Goal: Obtain resource: Obtain resource

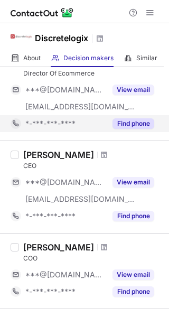
scroll to position [74, 0]
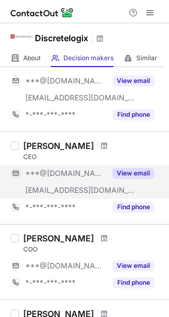
click at [89, 186] on span "***@discretelogix.com" at bounding box center [80, 190] width 110 height 10
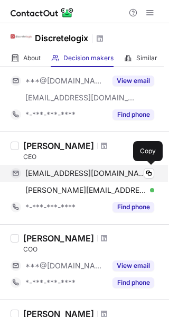
click at [131, 176] on div "farrukhmalik@gmail.com Verified" at bounding box center [89, 173] width 129 height 10
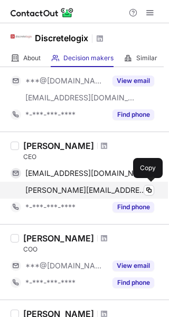
click at [119, 189] on span "farrukh@discretelogix.com" at bounding box center [85, 190] width 121 height 10
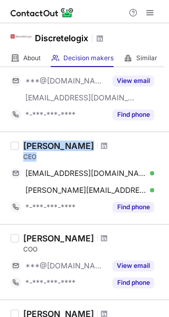
drag, startPoint x: 68, startPoint y: 159, endPoint x: 20, endPoint y: 144, distance: 50.3
click at [20, 145] on div "Farrukh Malik CEO farrukhmalik@gmail.com Verified Copy farrukh@discretelogix.co…" at bounding box center [91, 177] width 144 height 75
copy div "Farrukh Malik CEO"
click at [101, 144] on span at bounding box center [104, 146] width 6 height 8
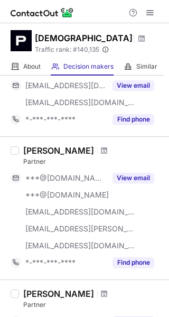
scroll to position [526, 0]
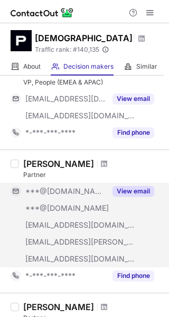
click at [87, 214] on div "***@icloud.com" at bounding box center [59, 208] width 96 height 17
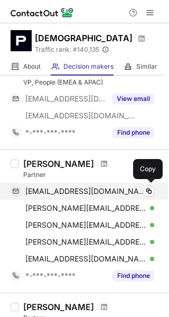
click at [137, 191] on div "paulteuton@gmail.com Verified" at bounding box center [89, 191] width 129 height 10
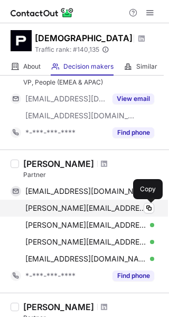
click at [143, 206] on div "paul.teuton@icloud.com Verified" at bounding box center [89, 208] width 129 height 10
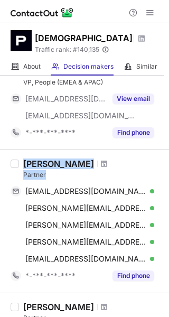
drag, startPoint x: 49, startPoint y: 174, endPoint x: 20, endPoint y: 164, distance: 30.7
click at [20, 164] on div "Paul Teuton Partner paulteuton@gmail.com Verified Copy paul.teuton@icloud.com V…" at bounding box center [91, 221] width 144 height 126
copy div "Paul Teuton Partner"
click at [101, 165] on span at bounding box center [104, 163] width 6 height 8
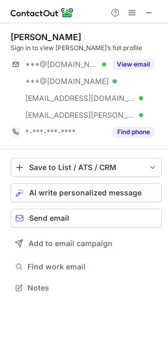
scroll to position [280, 168]
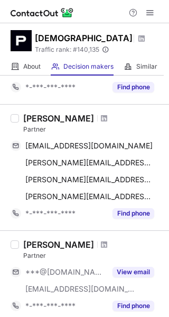
scroll to position [571, 0]
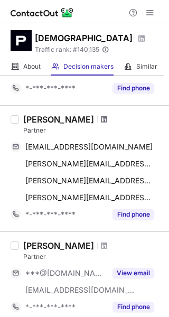
click at [101, 120] on span at bounding box center [104, 119] width 6 height 8
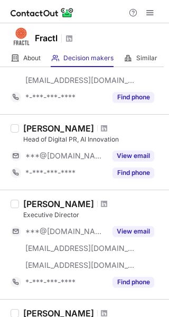
scroll to position [96, 0]
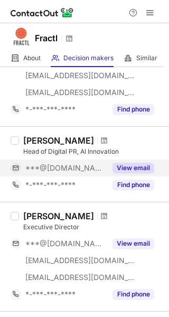
click at [91, 170] on div "***@[DOMAIN_NAME]" at bounding box center [65, 168] width 81 height 10
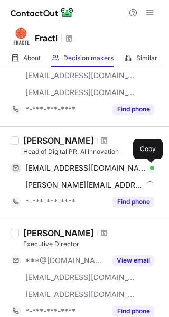
click at [144, 165] on button at bounding box center [149, 168] width 11 height 11
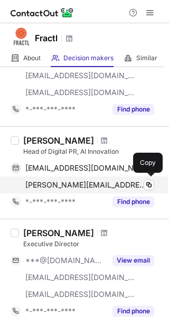
click at [131, 180] on div "nicole@frac.tl Verified Copy" at bounding box center [83, 184] width 144 height 17
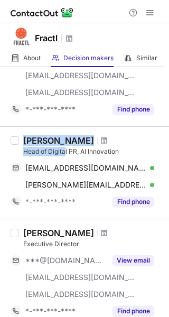
drag, startPoint x: 67, startPoint y: 150, endPoint x: 25, endPoint y: 136, distance: 43.6
click at [25, 136] on div "Nicole Franco Head of Digital PR, AI Innovation" at bounding box center [92, 145] width 139 height 21
copy div "Nicole Franco Head of Digita"
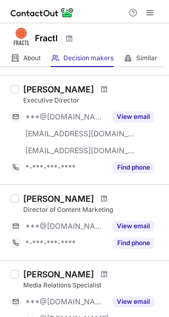
scroll to position [253, 0]
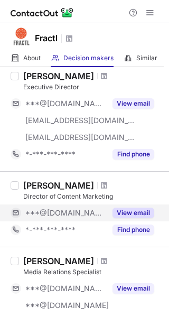
click at [82, 211] on div "***@gmail.com" at bounding box center [65, 213] width 81 height 10
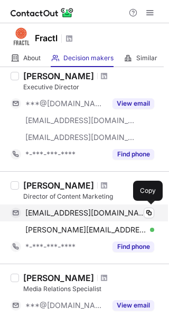
click at [126, 214] on div "joemercurio4@gmail.com Verified" at bounding box center [89, 213] width 129 height 10
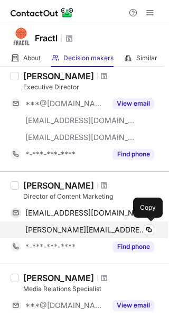
click at [133, 227] on div "joe@frac.tl Verified" at bounding box center [89, 230] width 129 height 10
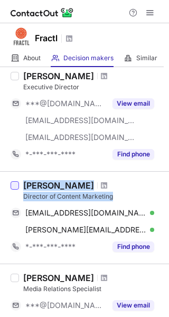
drag, startPoint x: 63, startPoint y: 196, endPoint x: 18, endPoint y: 187, distance: 45.7
click at [18, 187] on div "Joe Mercurio Director of Content Marketing joemercurio4@gmail.com Verified Copy…" at bounding box center [84, 217] width 169 height 92
copy div "Joe Mercurio Director of Content Marketing"
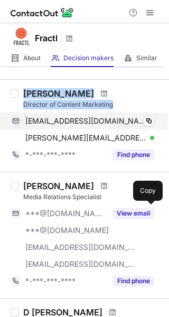
scroll to position [353, 0]
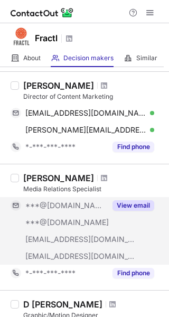
click at [90, 218] on div "***@yahoo.com" at bounding box center [65, 223] width 81 height 10
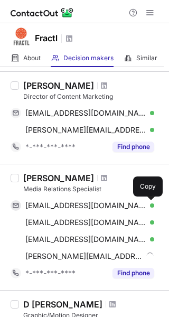
click at [148, 201] on span at bounding box center [149, 205] width 8 height 8
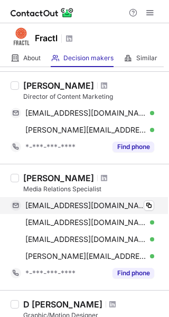
click at [152, 212] on div "wrightjoyce@gmail.com Verified Copy" at bounding box center [83, 205] width 144 height 17
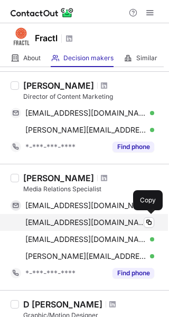
click at [152, 215] on div "jwrigh42@yahoo.com Verified Copy" at bounding box center [83, 222] width 144 height 17
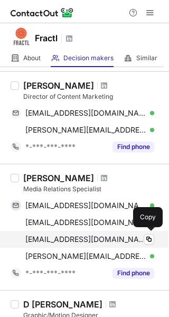
click at [150, 232] on div "johnwright2012@fau.edu Verified Copy" at bounding box center [83, 239] width 144 height 17
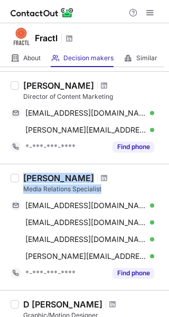
drag, startPoint x: 106, startPoint y: 186, endPoint x: 20, endPoint y: 177, distance: 87.0
click at [20, 177] on div "Kip Wright Media Relations Specialist wrightjoyce@gmail.com Verified Copy jwrig…" at bounding box center [91, 227] width 144 height 109
copy div "Kip Wright Media Relations Specialist"
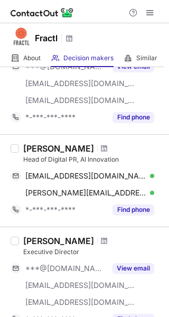
scroll to position [81, 0]
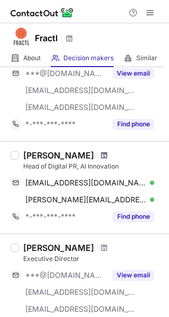
click at [101, 154] on span at bounding box center [104, 155] width 6 height 8
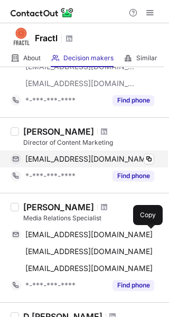
scroll to position [311, 0]
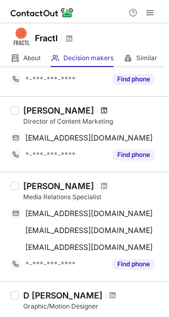
click at [101, 110] on span at bounding box center [104, 110] width 6 height 8
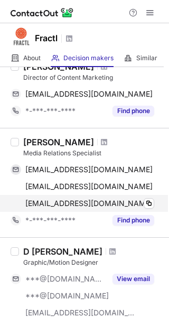
scroll to position [344, 0]
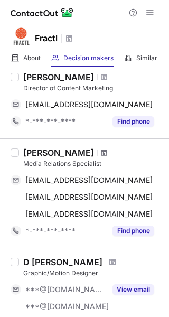
click at [101, 153] on span at bounding box center [104, 152] width 6 height 8
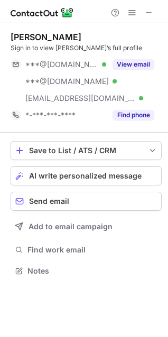
scroll to position [263, 168]
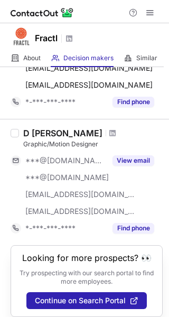
scroll to position [482, 0]
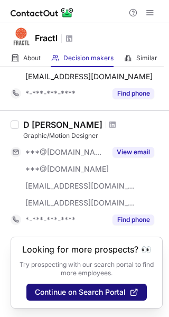
click at [82, 291] on span "Continue on Search Portal" at bounding box center [80, 292] width 91 height 8
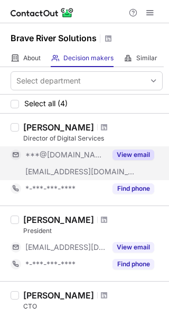
click at [89, 148] on div "***@gmail.com" at bounding box center [59, 154] width 96 height 17
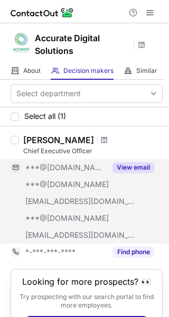
click at [90, 181] on div "***@[DOMAIN_NAME]" at bounding box center [65, 185] width 81 height 10
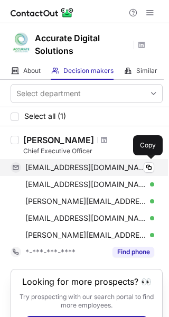
click at [130, 171] on div "[EMAIL_ADDRESS][DOMAIN_NAME] Verified" at bounding box center [89, 168] width 129 height 10
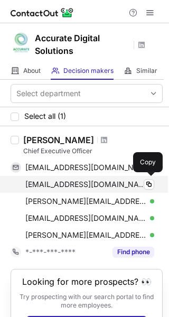
click at [133, 184] on div "[EMAIL_ADDRESS][DOMAIN_NAME] Verified" at bounding box center [89, 185] width 129 height 10
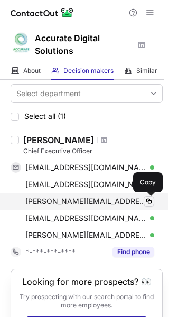
click at [153, 200] on span at bounding box center [149, 201] width 8 height 8
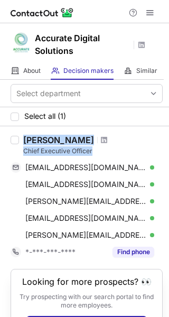
drag, startPoint x: 92, startPoint y: 155, endPoint x: 8, endPoint y: 143, distance: 84.4
click at [8, 143] on div "[PERSON_NAME] Chief Executive Officer [EMAIL_ADDRESS][DOMAIN_NAME] Verified Cop…" at bounding box center [84, 197] width 169 height 143
copy div "[PERSON_NAME] Chief Executive Officer"
click at [101, 139] on span at bounding box center [104, 140] width 6 height 8
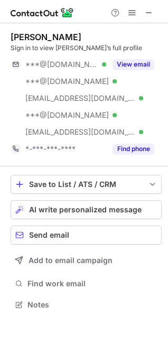
scroll to position [297, 168]
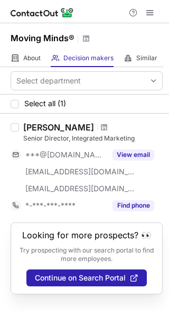
click at [95, 155] on div "***@[DOMAIN_NAME]" at bounding box center [65, 155] width 81 height 10
click at [95, 155] on div "***@[DOMAIN_NAME]" at bounding box center [89, 155] width 129 height 10
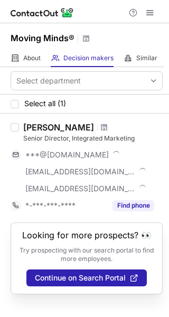
click at [95, 155] on div "***@[DOMAIN_NAME]" at bounding box center [89, 155] width 129 height 10
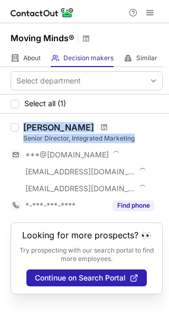
drag, startPoint x: 135, startPoint y: 138, endPoint x: 15, endPoint y: 123, distance: 120.4
click at [15, 123] on div "Darla Espinosa Senior Director, Integrated Marketing ***@gmail.com ***@projects…" at bounding box center [84, 168] width 169 height 109
copy div "Darla Espinosa Senior Director, Integrated Marketing"
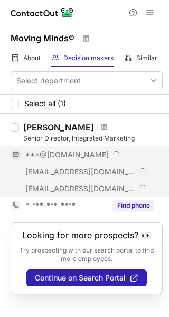
click at [96, 161] on div "***@[DOMAIN_NAME]" at bounding box center [83, 154] width 144 height 17
click at [96, 161] on div "***@gmail.com" at bounding box center [83, 154] width 144 height 17
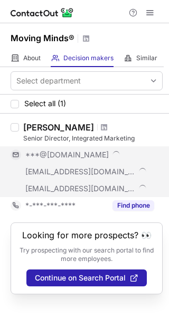
click at [96, 161] on div "***@gmail.com" at bounding box center [83, 154] width 144 height 17
click at [96, 162] on div "***@gmail.com" at bounding box center [83, 154] width 144 height 17
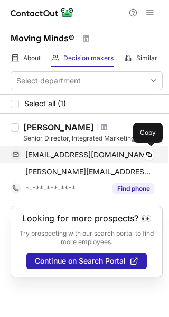
click at [143, 148] on div "[EMAIL_ADDRESS][DOMAIN_NAME] Copy" at bounding box center [83, 154] width 144 height 17
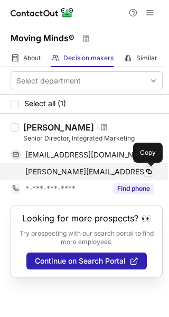
click at [144, 172] on button at bounding box center [149, 171] width 11 height 11
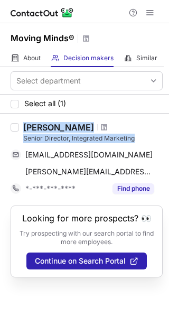
drag, startPoint x: 138, startPoint y: 140, endPoint x: 19, endPoint y: 127, distance: 120.1
click at [19, 123] on div "[PERSON_NAME] Senior Director, Integrated Marketing [EMAIL_ADDRESS][DOMAIN_NAME…" at bounding box center [91, 159] width 144 height 75
copy div "[PERSON_NAME] Senior Director, Integrated Marketing"
click at [97, 127] on div at bounding box center [104, 127] width 14 height 6
click at [101, 125] on span at bounding box center [104, 127] width 6 height 8
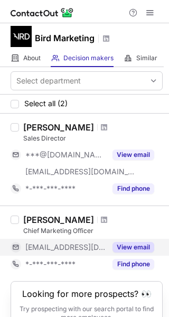
click at [121, 246] on button "View email" at bounding box center [133, 247] width 42 height 11
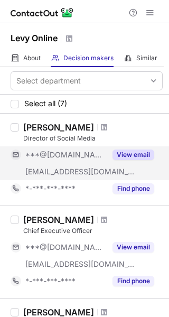
click at [79, 156] on span "***@[DOMAIN_NAME]" at bounding box center [65, 155] width 81 height 10
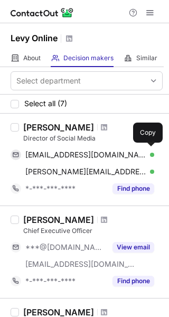
click at [118, 156] on div "c_olson32@yahoo.com Verified" at bounding box center [89, 155] width 129 height 10
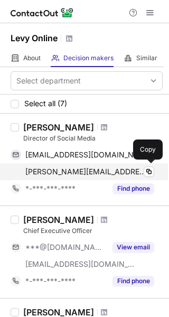
click at [121, 176] on span "christopher@levyonline.com" at bounding box center [85, 172] width 121 height 10
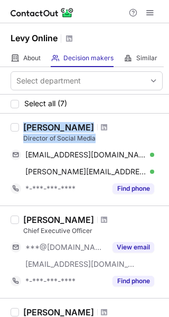
drag, startPoint x: 72, startPoint y: 135, endPoint x: 23, endPoint y: 125, distance: 49.6
click at [23, 125] on div "Christopher Olson Director of Social Media" at bounding box center [92, 132] width 139 height 21
copy div "Christopher Olson Director of Social Media"
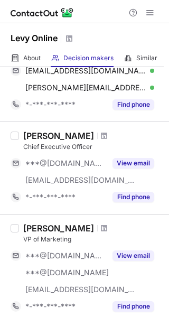
scroll to position [86, 0]
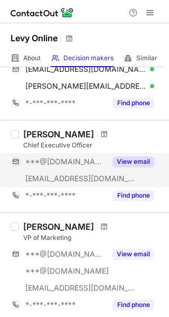
click at [119, 162] on button "View email" at bounding box center [133, 161] width 42 height 11
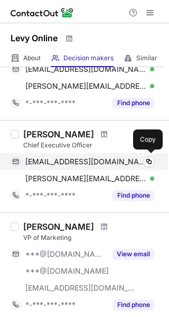
click at [139, 162] on div "nikhilkohli@hotmail.com Verified" at bounding box center [89, 162] width 129 height 10
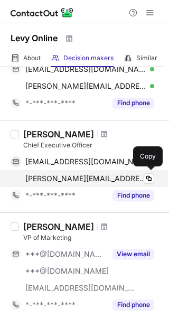
click at [140, 180] on div "nick@levyonline.com Verified" at bounding box center [89, 179] width 129 height 10
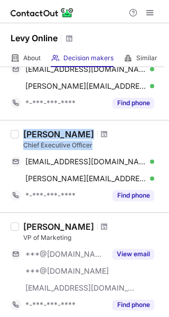
drag, startPoint x: 92, startPoint y: 145, endPoint x: 26, endPoint y: 131, distance: 66.8
click at [22, 133] on div "Nick Kohli Chief Executive Officer nikhilkohli@hotmail.com Verified Copy nick@l…" at bounding box center [91, 166] width 144 height 75
copy div "Nick Kohli Chief Executive Officer"
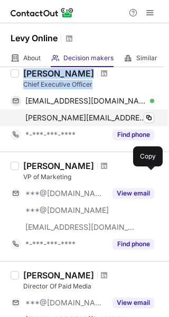
scroll to position [167, 0]
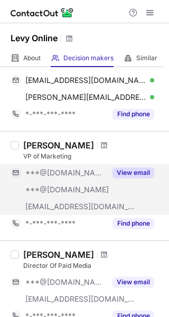
click at [70, 191] on span "***@[DOMAIN_NAME]" at bounding box center [66, 190] width 83 height 10
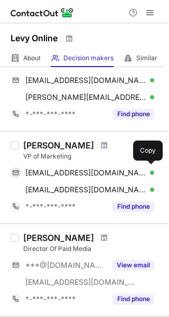
click at [139, 171] on div "rgsmithedithouse@gmail.com Verified" at bounding box center [89, 173] width 129 height 10
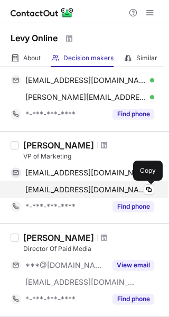
click at [143, 187] on div "sorryforalltheads@gmail.com Verified" at bounding box center [89, 190] width 129 height 10
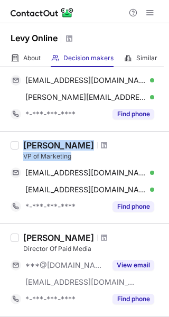
drag, startPoint x: 75, startPoint y: 157, endPoint x: 23, endPoint y: 137, distance: 56.0
click at [23, 137] on div "Ryan Smith VP of Marketing rgsmithedithouse@gmail.com Verified Copy sorryforall…" at bounding box center [84, 177] width 169 height 92
copy div "Ryan Smith VP of Marketing"
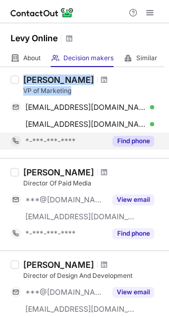
scroll to position [237, 0]
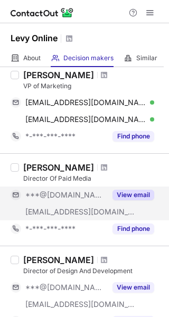
click at [69, 213] on span "[EMAIL_ADDRESS][DOMAIN_NAME]" at bounding box center [80, 212] width 110 height 10
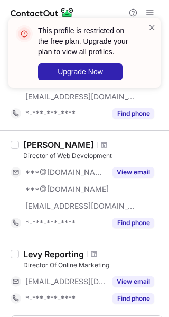
scroll to position [465, 0]
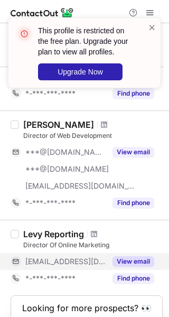
click at [95, 260] on span "[EMAIL_ADDRESS][DOMAIN_NAME]" at bounding box center [65, 262] width 81 height 10
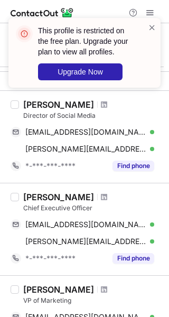
scroll to position [0, 0]
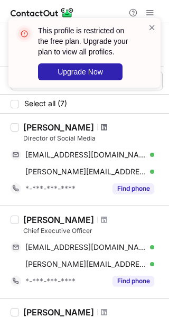
click at [106, 130] on span at bounding box center [104, 127] width 6 height 8
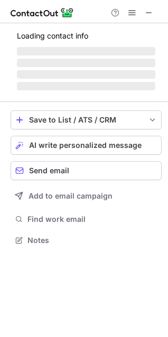
scroll to position [233, 168]
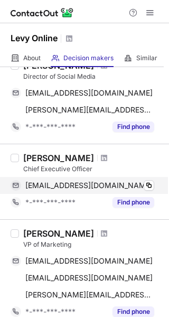
scroll to position [68, 0]
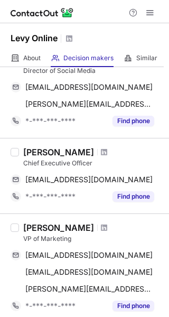
click at [77, 156] on div "[PERSON_NAME]" at bounding box center [92, 152] width 139 height 11
click at [101, 152] on span at bounding box center [104, 152] width 6 height 8
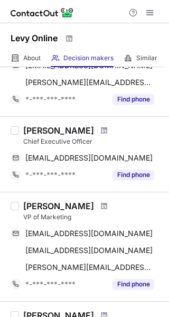
scroll to position [94, 0]
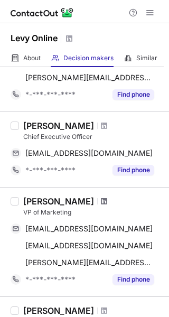
click at [101, 202] on span at bounding box center [104, 201] width 6 height 8
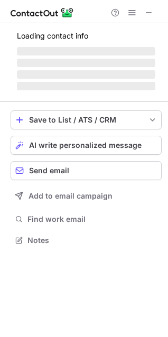
scroll to position [233, 168]
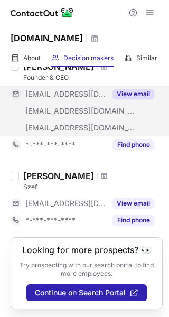
scroll to position [61, 0]
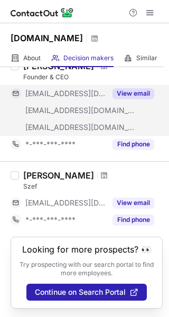
click at [101, 112] on div "[EMAIL_ADDRESS][DOMAIN_NAME]" at bounding box center [65, 111] width 81 height 10
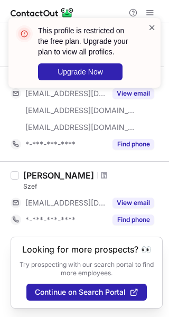
click at [155, 25] on span at bounding box center [152, 27] width 8 height 11
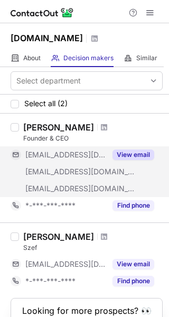
click at [76, 178] on div "[EMAIL_ADDRESS][DOMAIN_NAME]" at bounding box center [59, 171] width 96 height 17
